Goal: Transaction & Acquisition: Purchase product/service

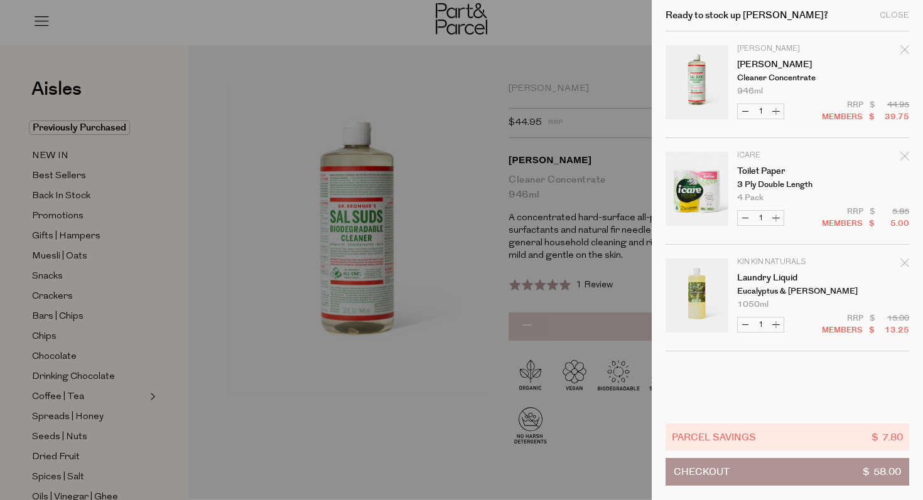
click at [368, 390] on div at bounding box center [461, 250] width 923 height 500
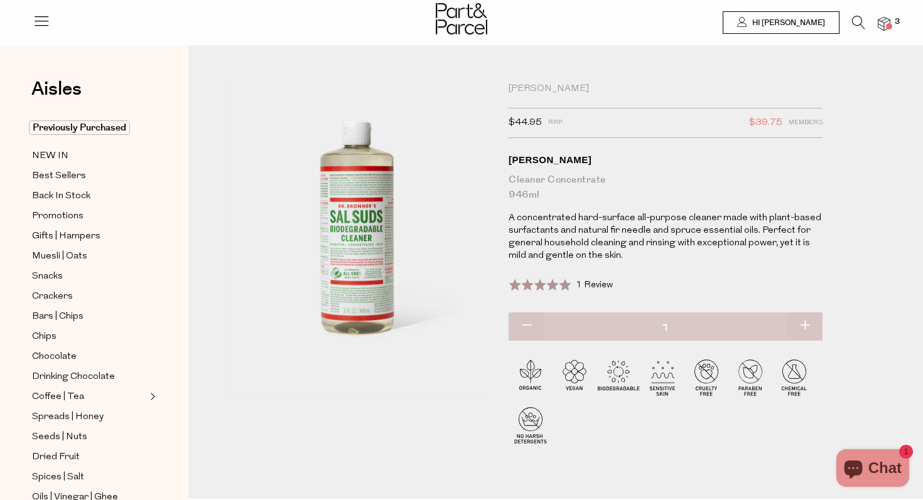
click at [852, 22] on icon at bounding box center [858, 23] width 13 height 14
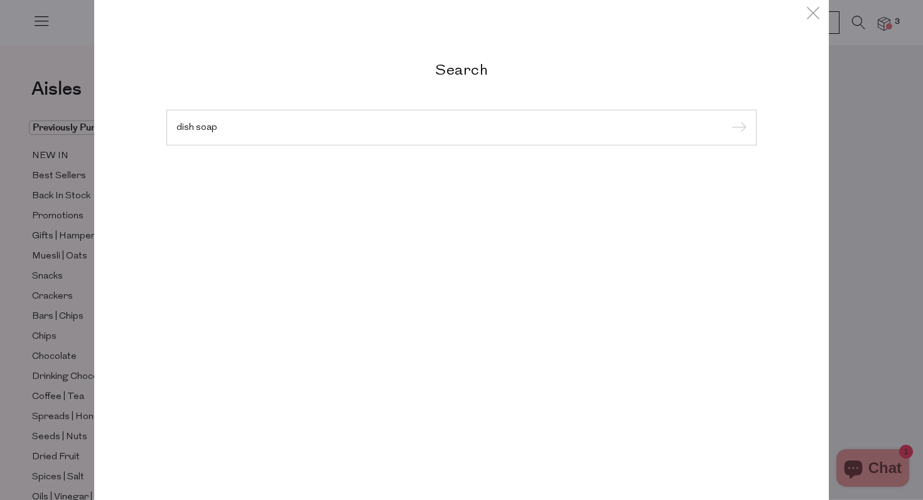
type input "dish soap"
click at [728, 119] on input "submit" at bounding box center [737, 128] width 19 height 19
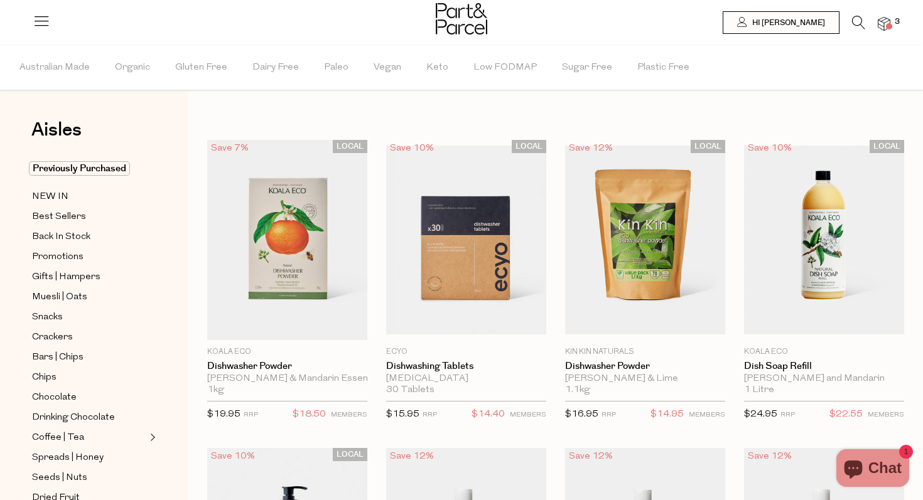
click at [859, 19] on icon at bounding box center [858, 23] width 13 height 14
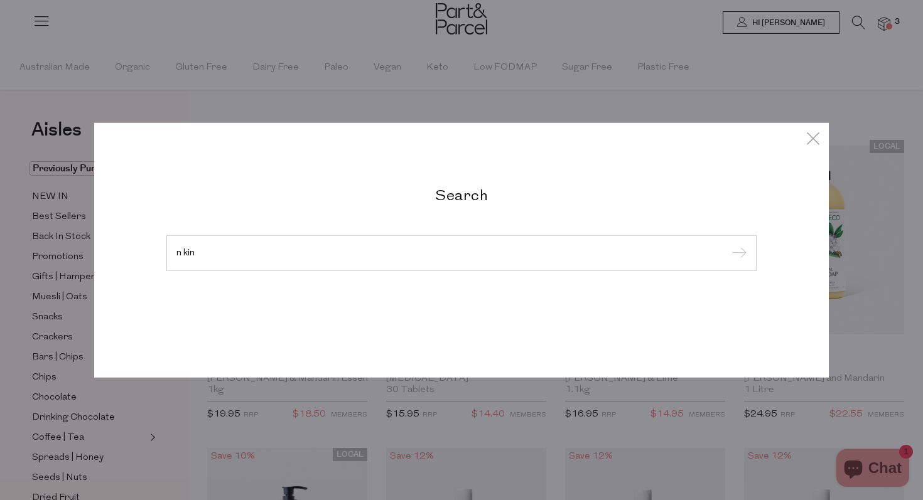
click at [728, 244] on input "submit" at bounding box center [737, 253] width 19 height 19
type input "n k"
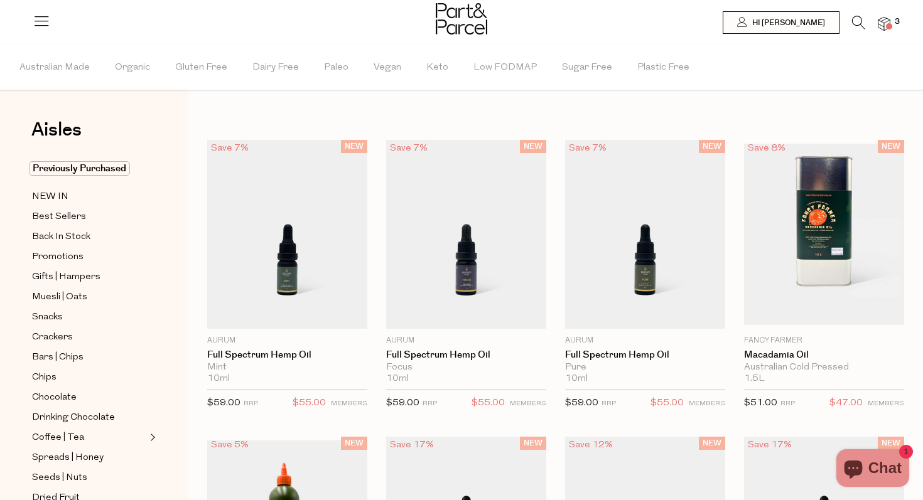
click at [858, 19] on icon at bounding box center [858, 23] width 13 height 14
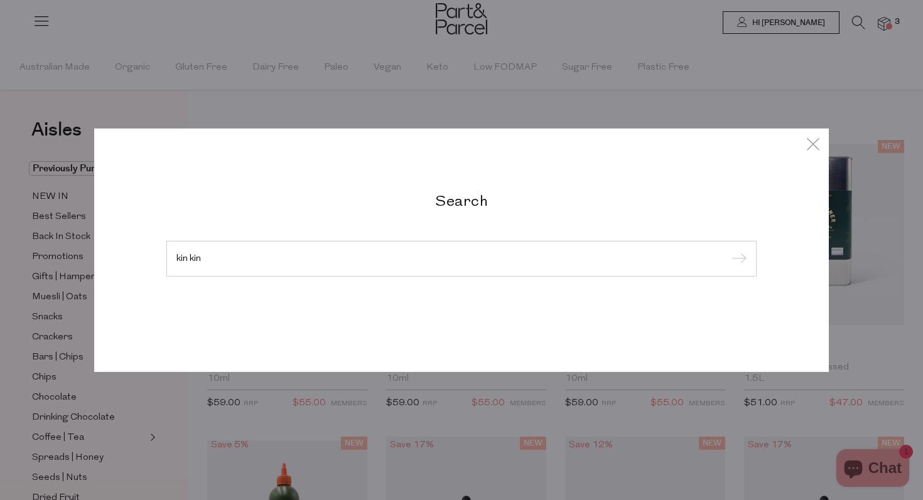
type input "kin kin"
click at [728, 250] on input "submit" at bounding box center [737, 259] width 19 height 19
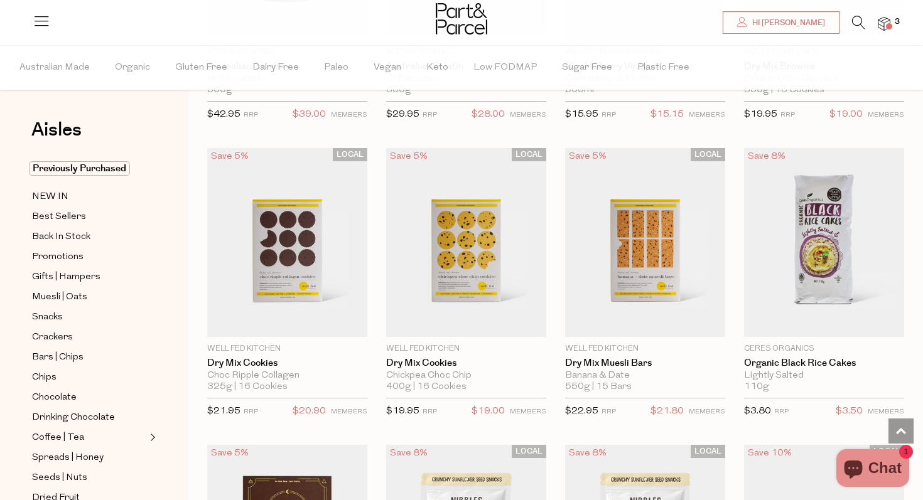
scroll to position [2429, 0]
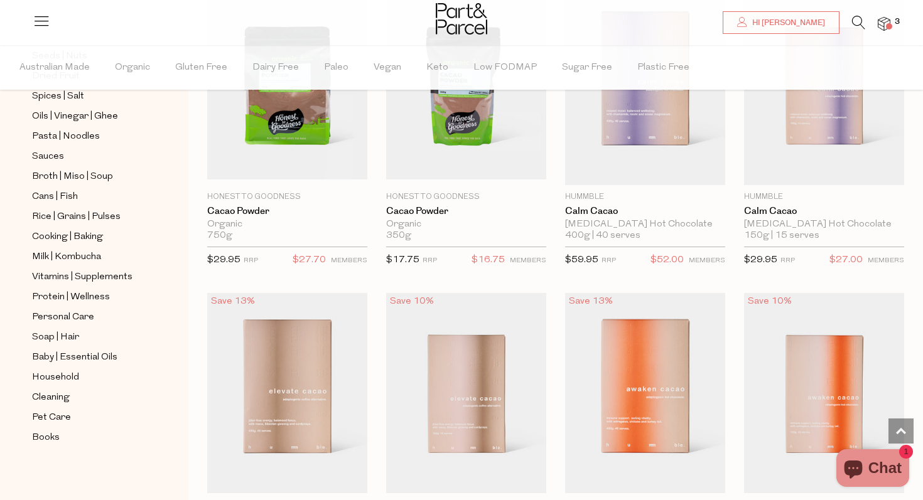
scroll to position [1343, 0]
click at [56, 397] on span "Cleaning" at bounding box center [51, 397] width 38 height 15
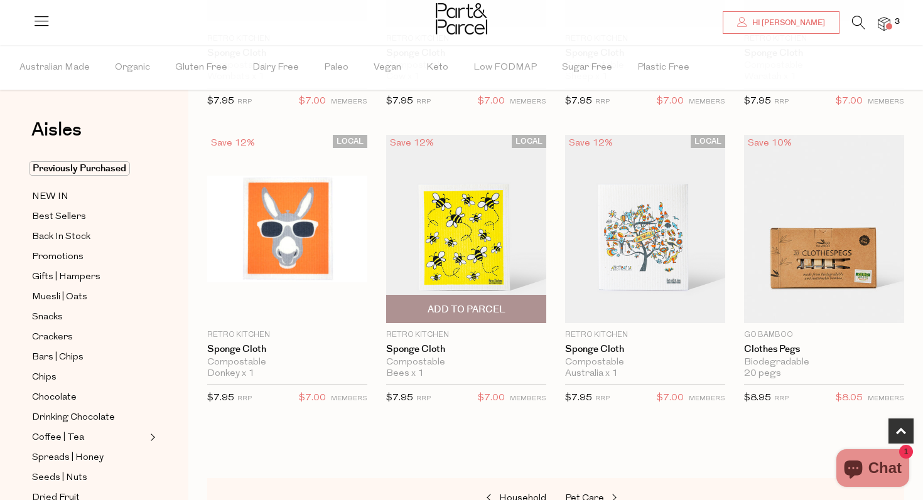
scroll to position [578, 0]
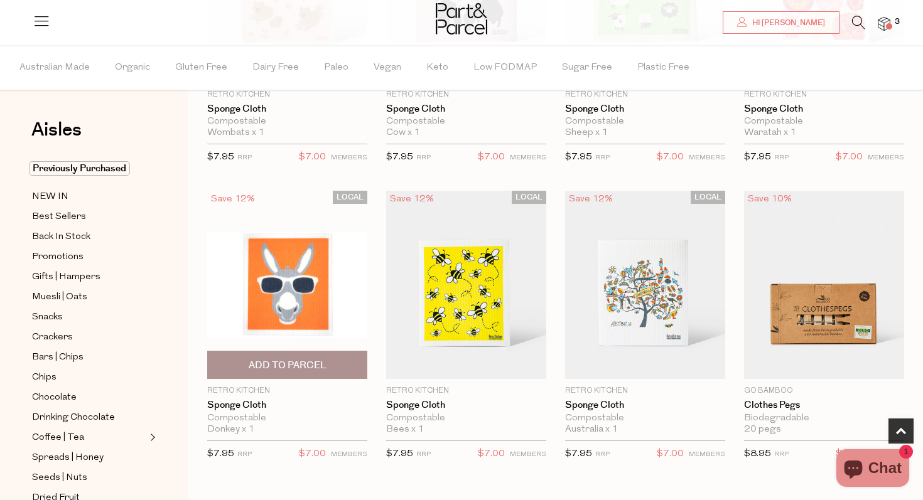
click at [325, 295] on img at bounding box center [287, 285] width 160 height 107
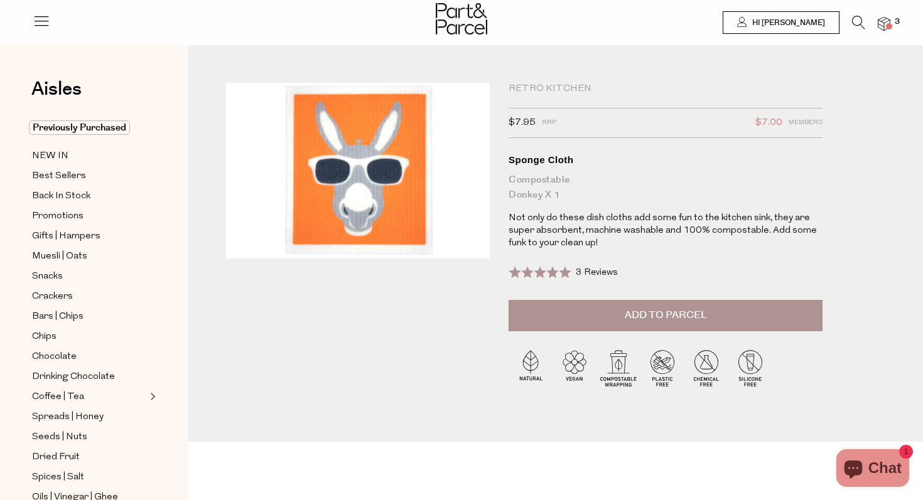
click at [544, 87] on div "Retro Kitchen" at bounding box center [665, 89] width 314 height 13
click at [860, 19] on icon at bounding box center [858, 23] width 13 height 14
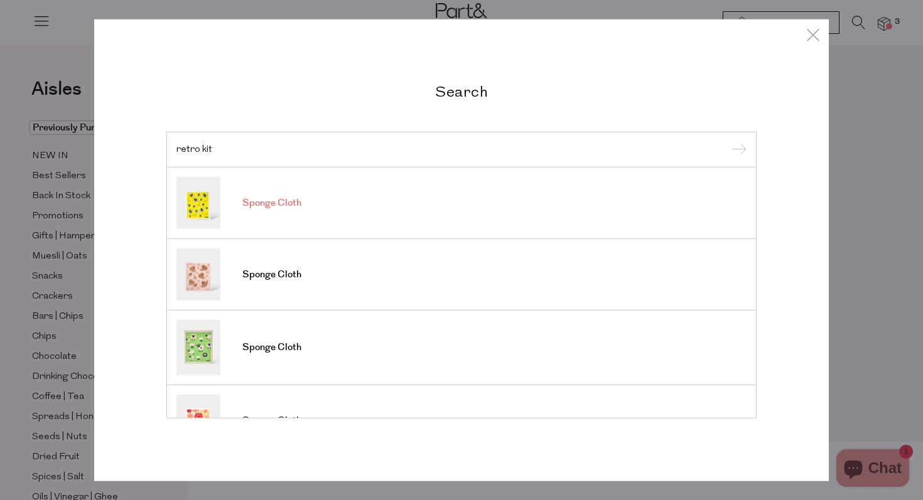
type input "retro kit"
click at [559, 211] on link "Sponge Cloth" at bounding box center [461, 203] width 570 height 52
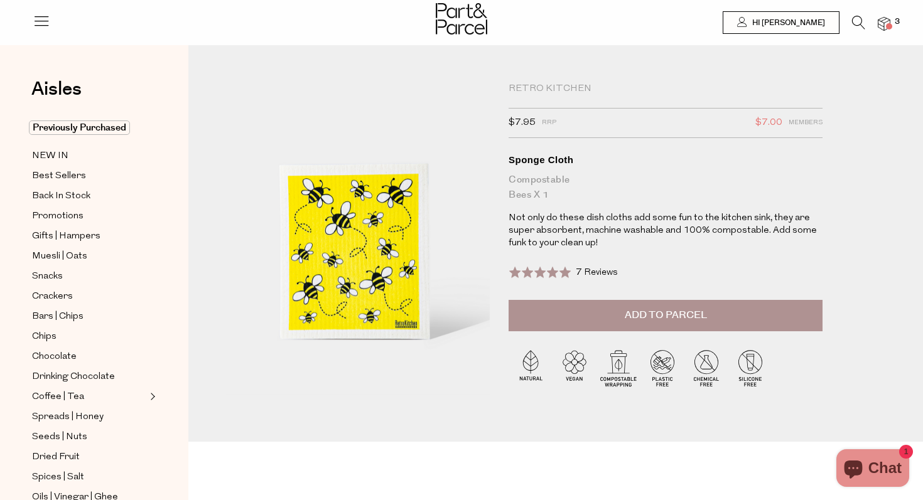
click at [857, 19] on icon at bounding box center [858, 23] width 13 height 14
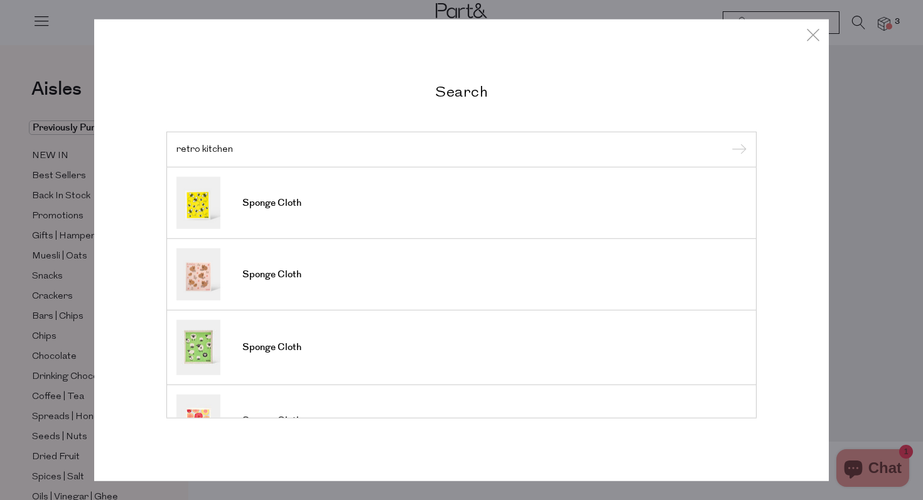
type input "retro kitchen"
click at [728, 141] on input "submit" at bounding box center [737, 150] width 19 height 19
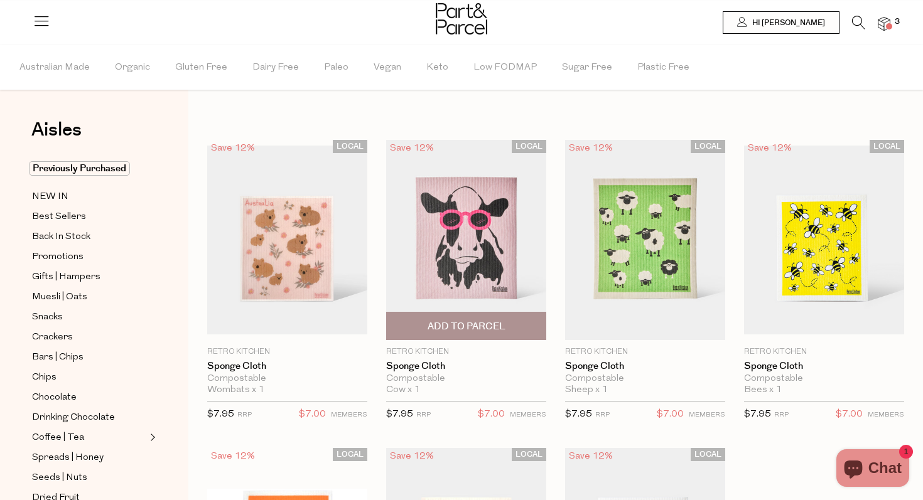
click at [527, 274] on img at bounding box center [466, 240] width 160 height 200
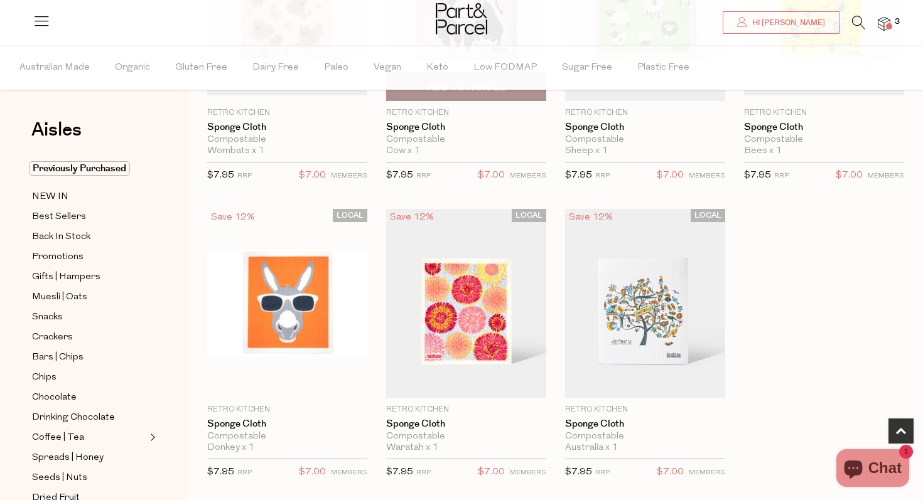
scroll to position [242, 0]
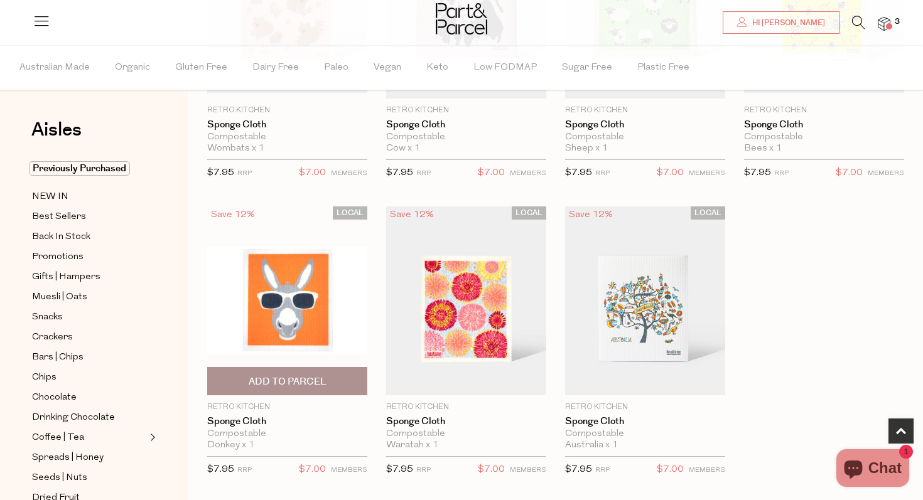
click at [282, 379] on span "Add To Parcel" at bounding box center [288, 381] width 78 height 13
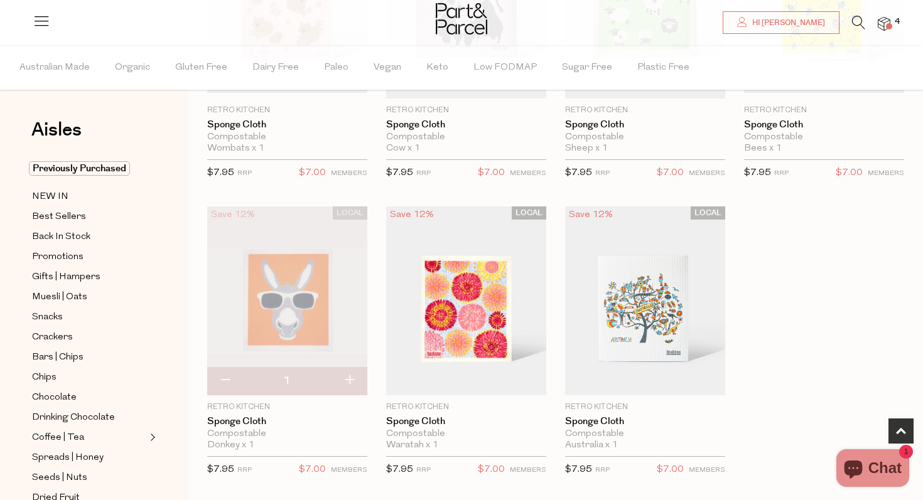
click at [857, 23] on icon at bounding box center [858, 23] width 13 height 14
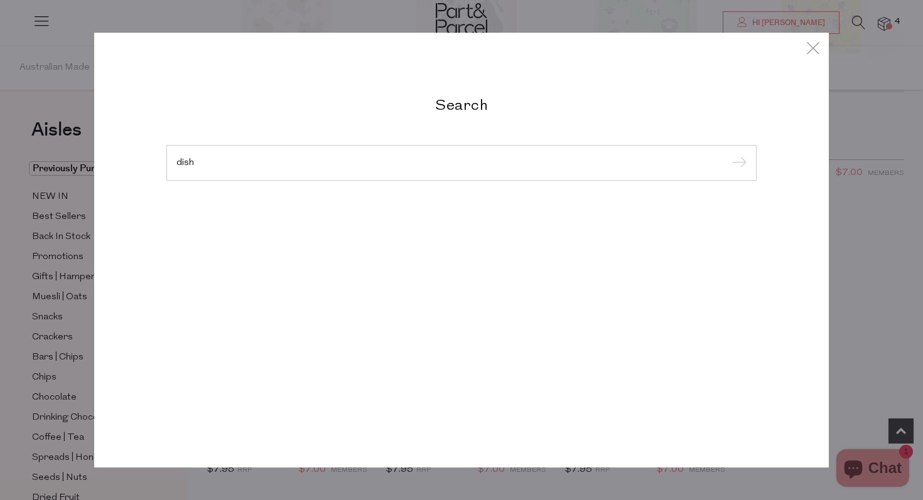
type input "dish"
click at [728, 154] on input "submit" at bounding box center [737, 163] width 19 height 19
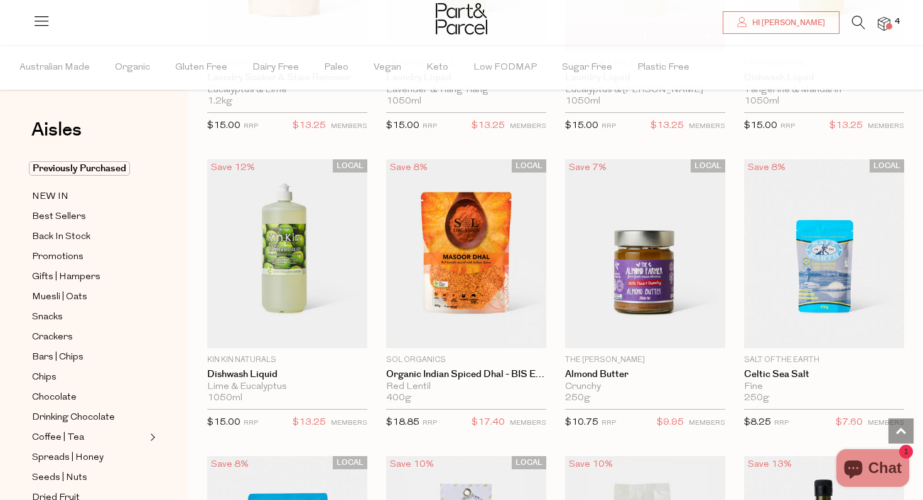
scroll to position [2379, 0]
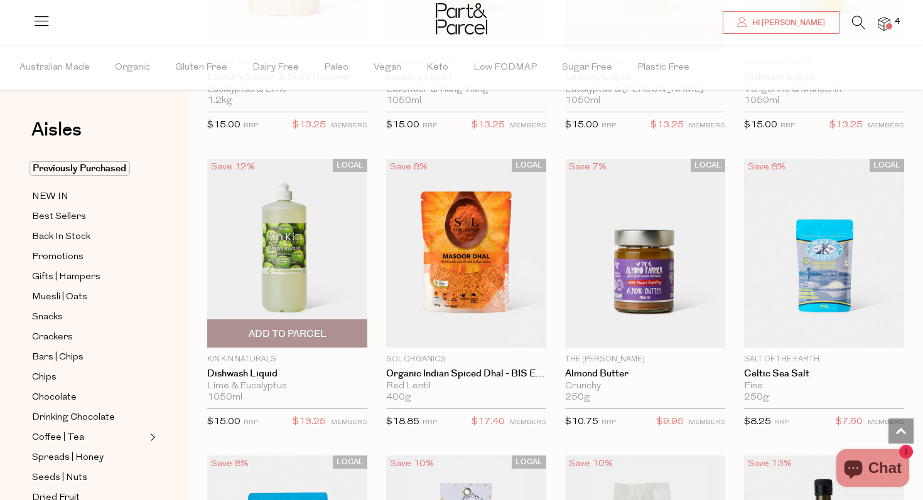
click at [292, 336] on span "Add To Parcel" at bounding box center [288, 334] width 78 height 13
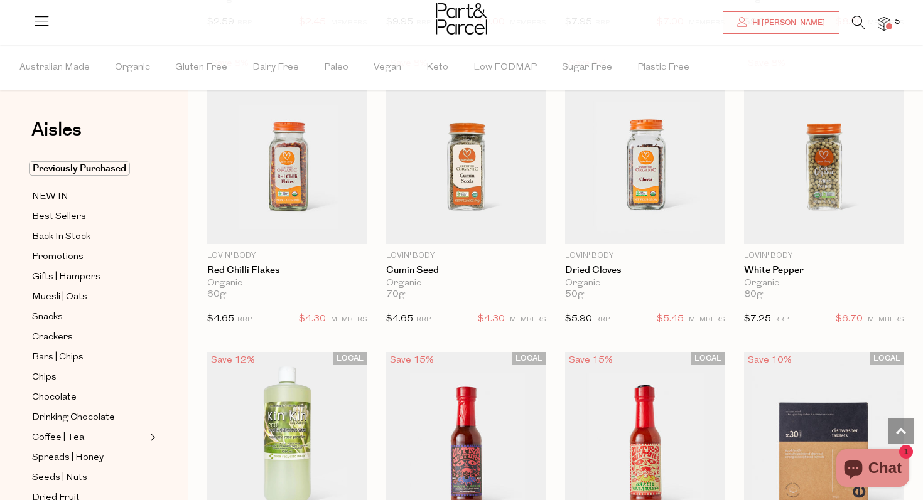
scroll to position [1109, 0]
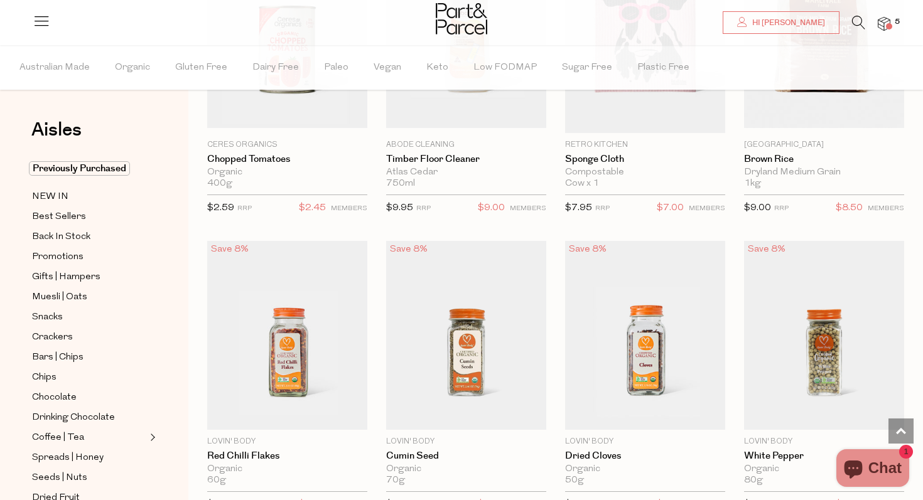
click at [859, 21] on icon at bounding box center [858, 23] width 13 height 14
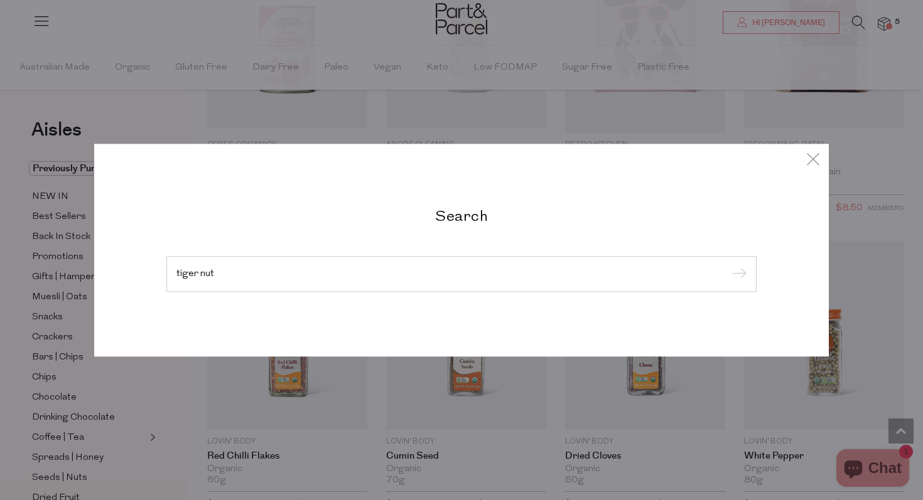
type input "tiger nut"
click at [728, 266] on input "submit" at bounding box center [737, 275] width 19 height 19
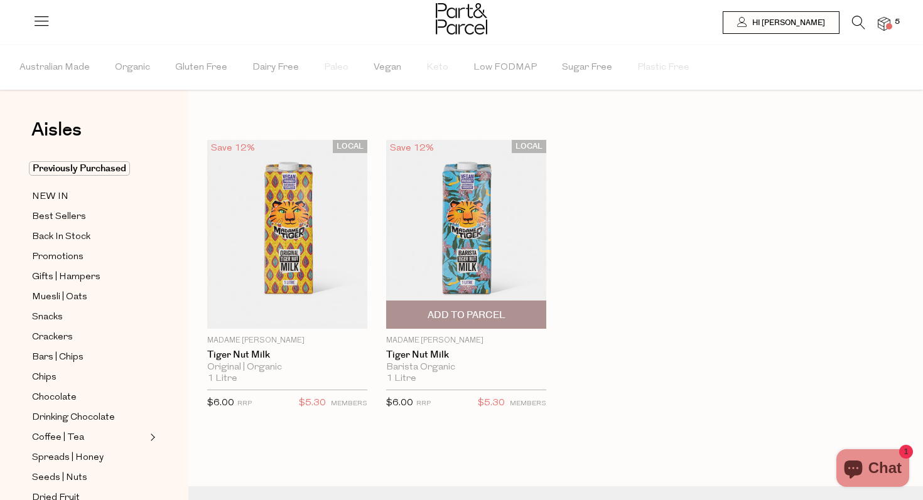
click at [458, 230] on img at bounding box center [466, 234] width 160 height 189
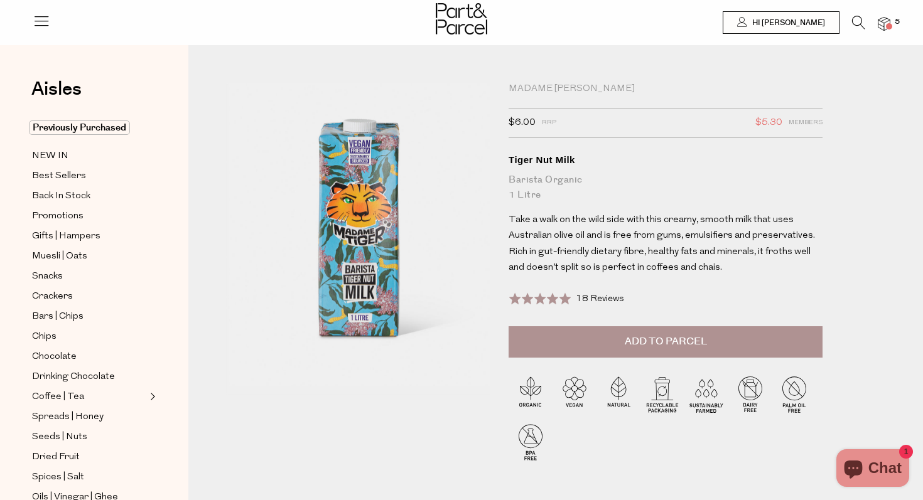
click at [654, 348] on button "Add to Parcel" at bounding box center [665, 341] width 314 height 31
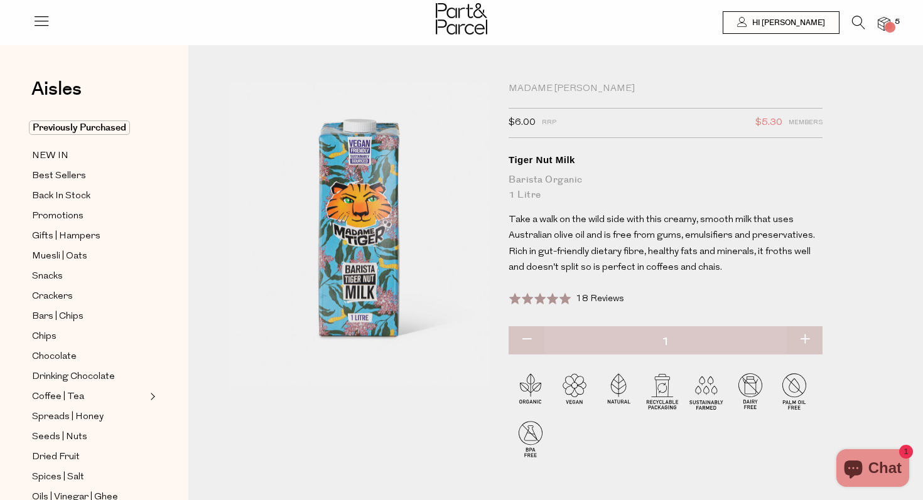
click at [804, 338] on button "button" at bounding box center [805, 340] width 36 height 28
click at [805, 340] on button "button" at bounding box center [805, 340] width 36 height 28
type input "3"
click at [806, 337] on button "button" at bounding box center [805, 340] width 36 height 28
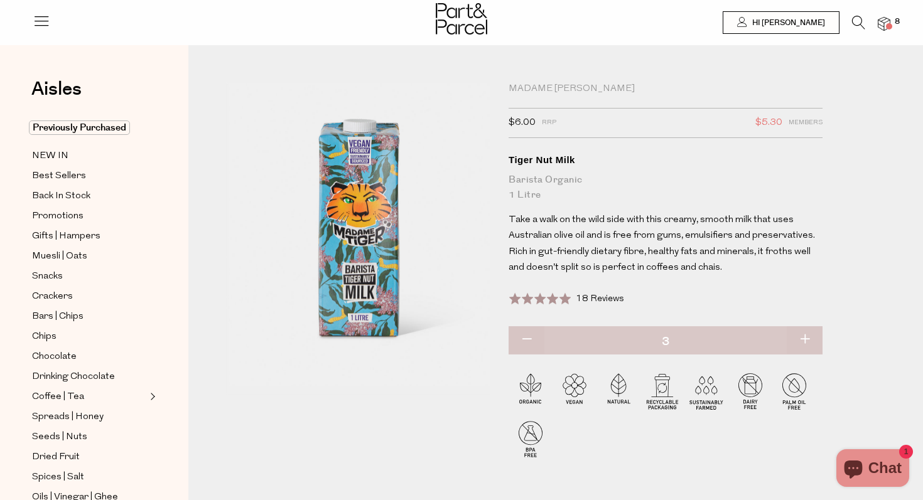
type input "4"
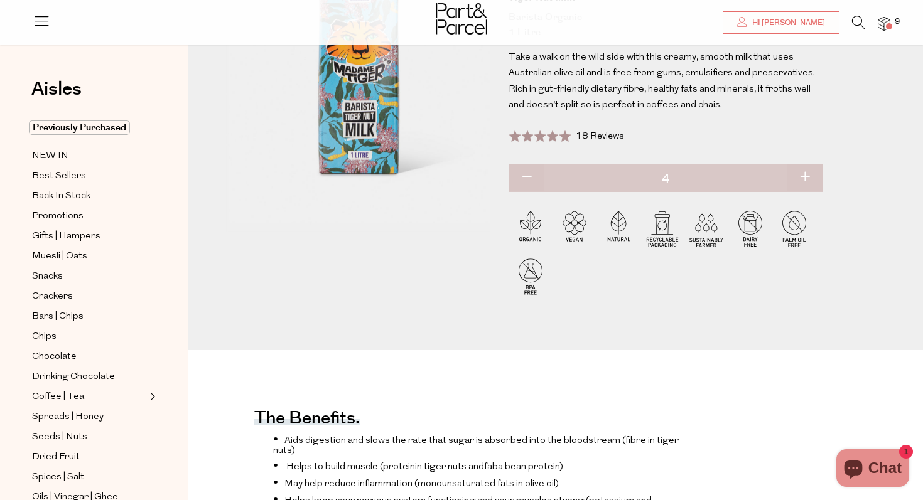
scroll to position [139, 0]
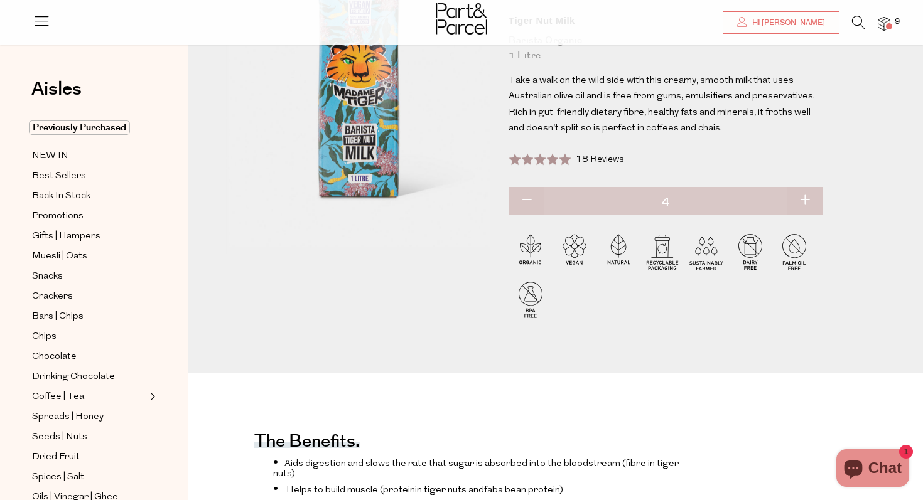
click at [885, 28] on img at bounding box center [884, 24] width 13 height 14
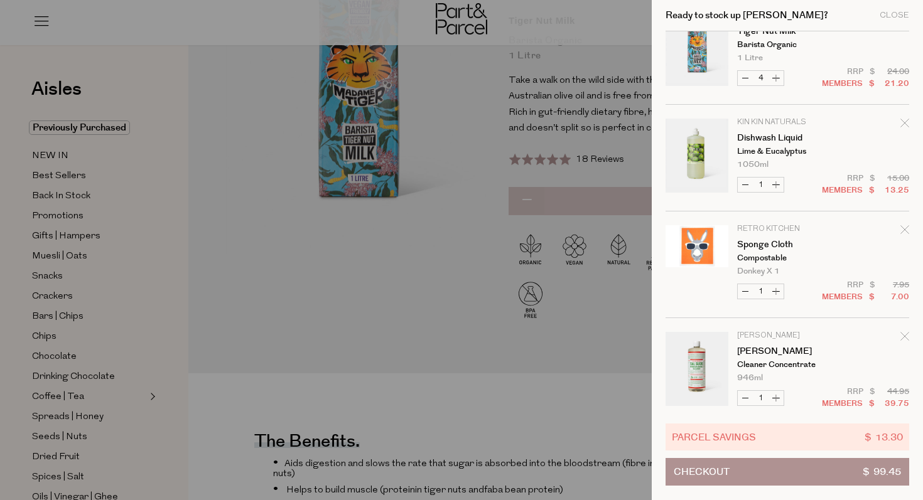
scroll to position [0, 0]
